Goal: Transaction & Acquisition: Download file/media

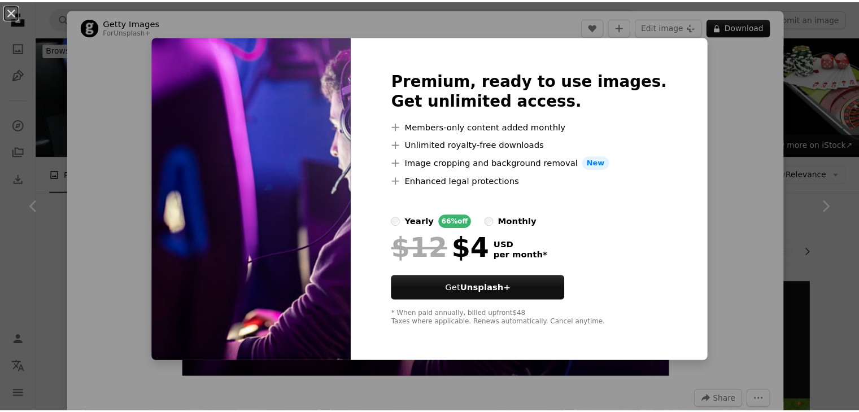
scroll to position [474, 0]
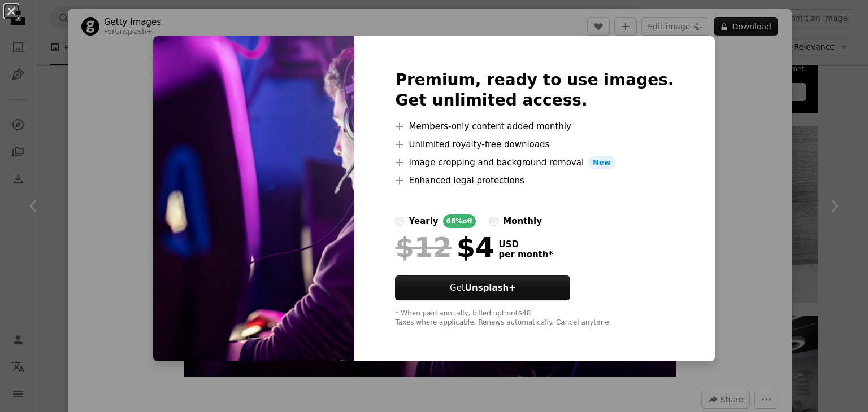
click at [5, 102] on div "An X shape Premium, ready to use images. Get unlimited access. A plus sign Memb…" at bounding box center [434, 206] width 868 height 412
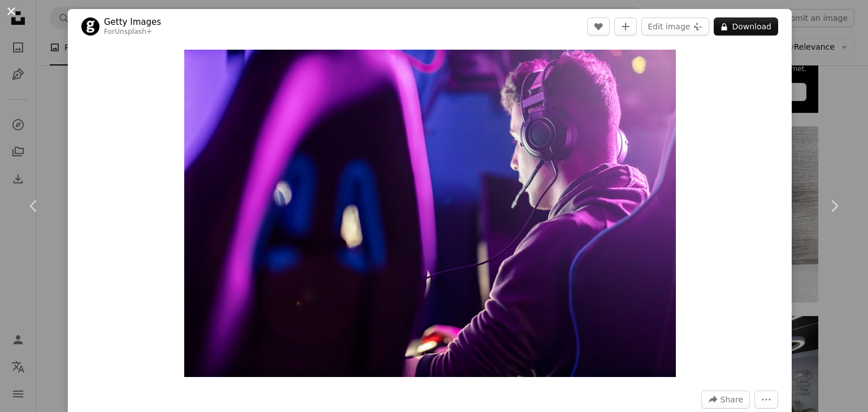
click at [10, 10] on button "An X shape" at bounding box center [12, 12] width 14 height 14
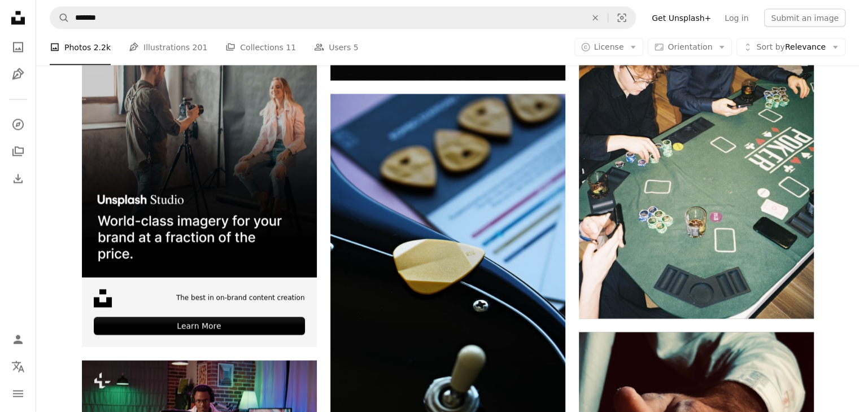
scroll to position [2318, 0]
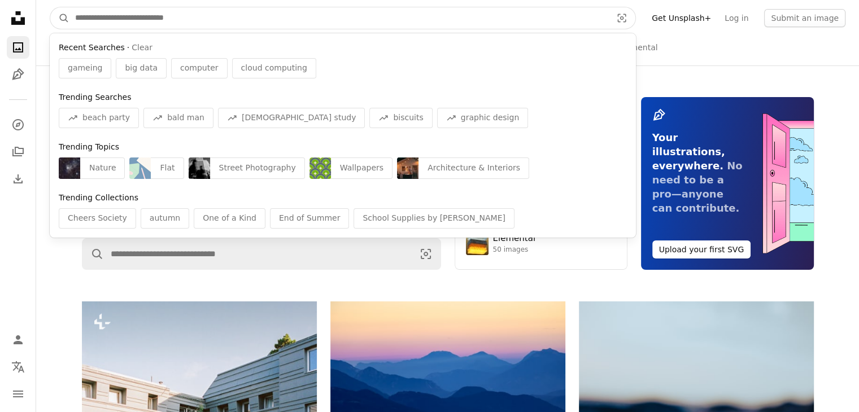
click at [168, 25] on input "Find visuals sitewide" at bounding box center [339, 17] width 539 height 21
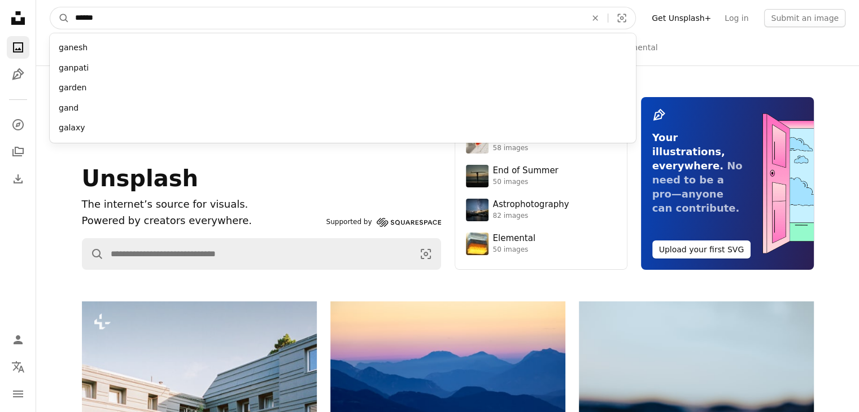
type input "*******"
click button "A magnifying glass" at bounding box center [59, 17] width 19 height 21
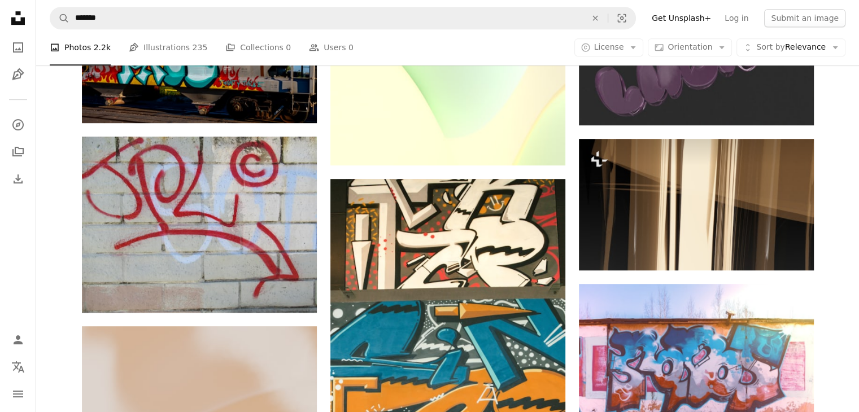
scroll to position [603, 0]
